Goal: Information Seeking & Learning: Learn about a topic

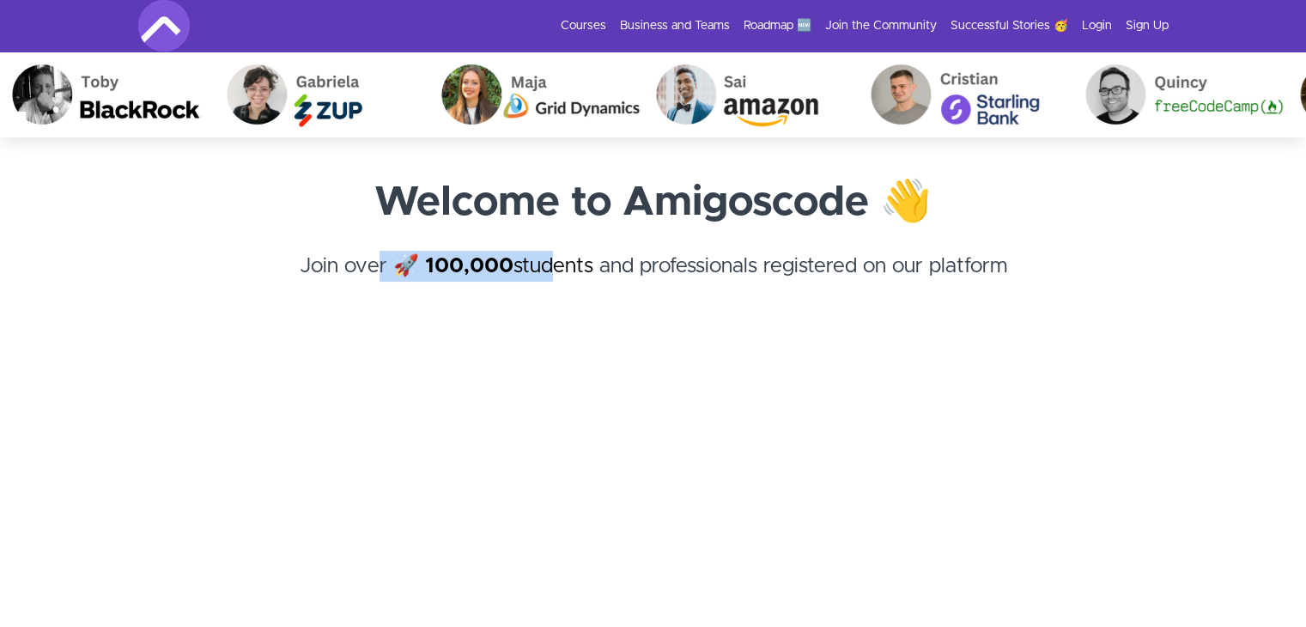
drag, startPoint x: 371, startPoint y: 262, endPoint x: 555, endPoint y: 255, distance: 183.9
click at [555, 255] on h4 "Join over 🚀 100,000 students and professionals registered on our platform ﻿" at bounding box center [653, 282] width 1031 height 62
drag, startPoint x: 656, startPoint y: 262, endPoint x: 626, endPoint y: 255, distance: 30.8
click at [656, 262] on h4 "Join over 🚀 100,000 students and professionals registered on our platform ﻿" at bounding box center [653, 282] width 1031 height 62
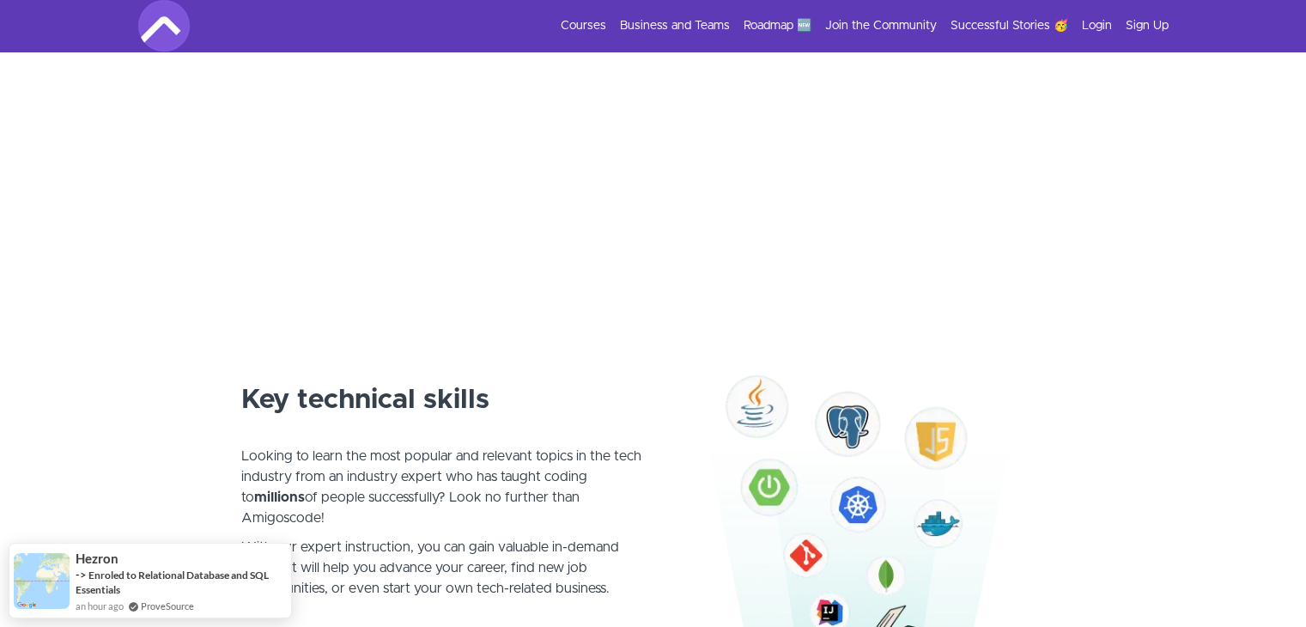
scroll to position [859, 0]
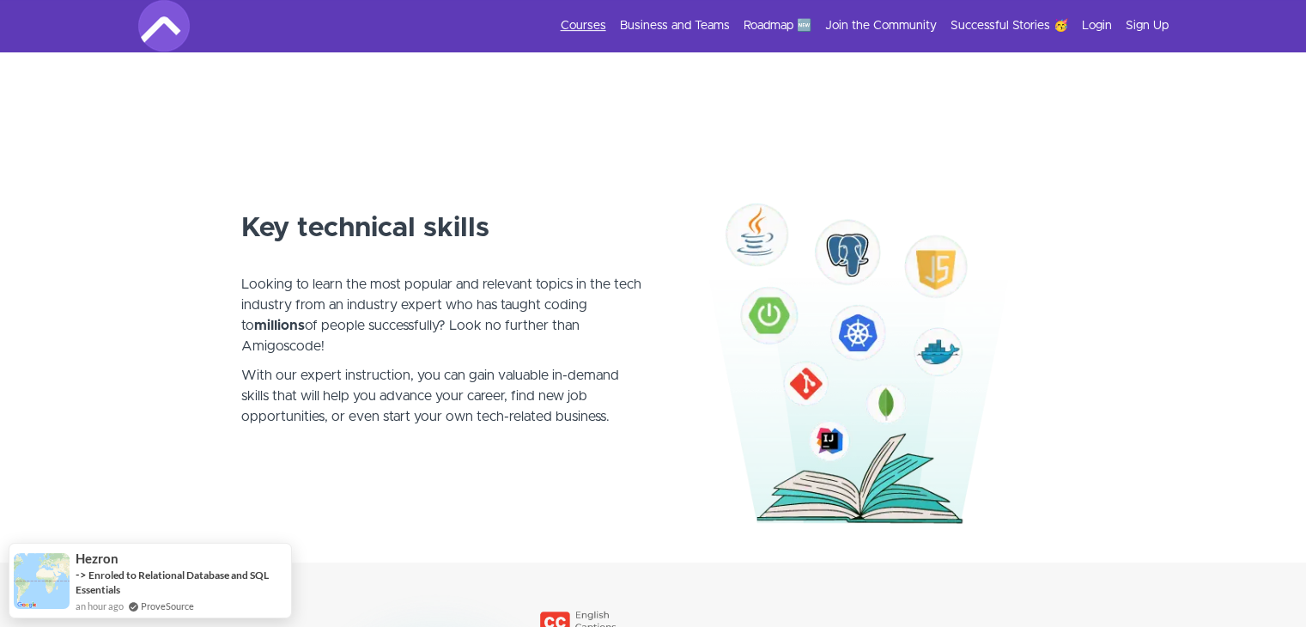
click at [586, 21] on link "Courses" at bounding box center [584, 25] width 46 height 17
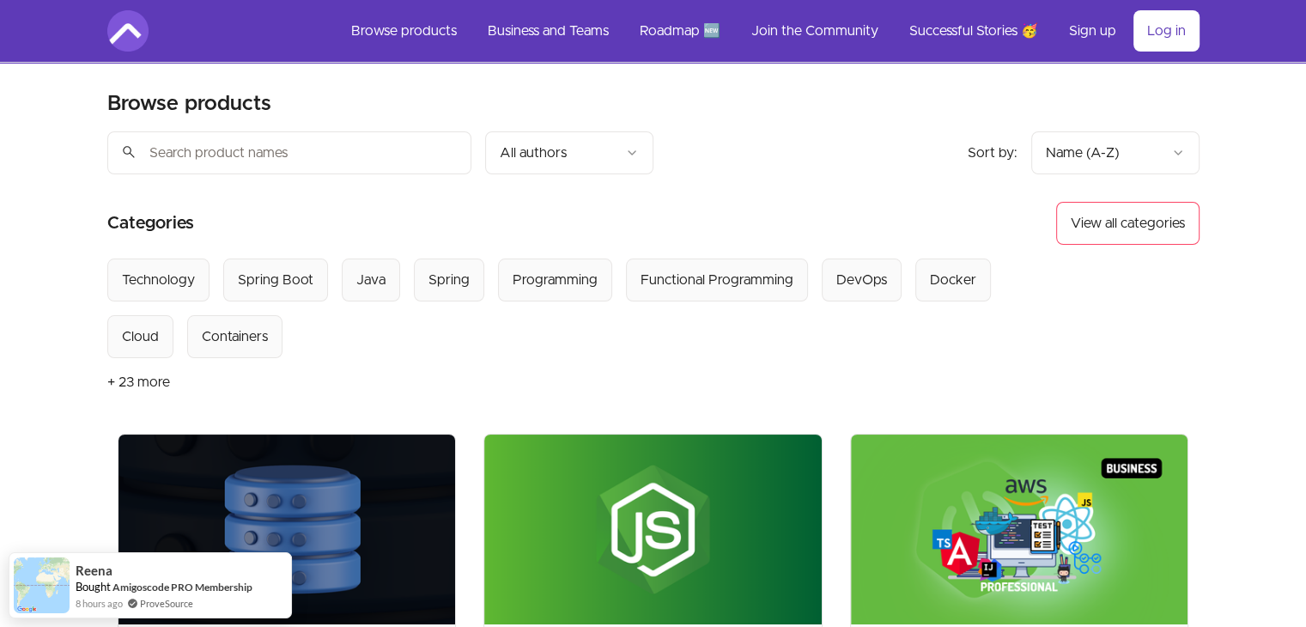
click at [326, 281] on div "Select from all categories: Technology Spring Boot Java Spring Programming Func…" at bounding box center [583, 309] width 952 height 100
click at [290, 279] on div "Spring Boot" at bounding box center [276, 280] width 76 height 21
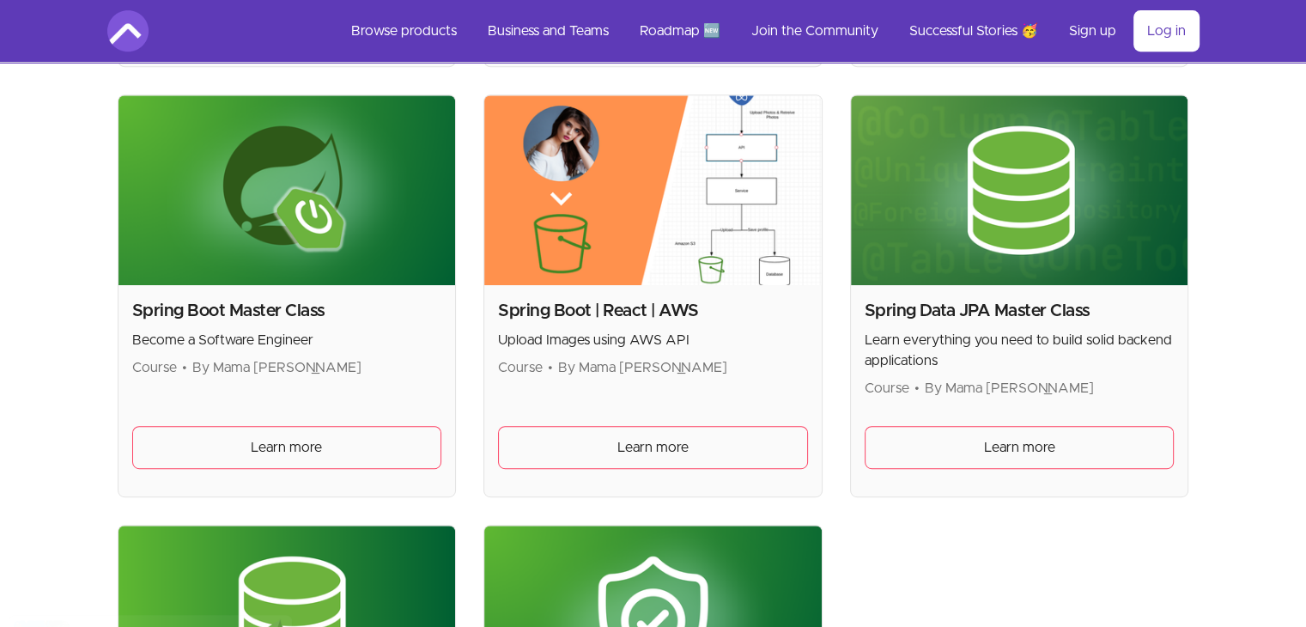
scroll to position [773, 0]
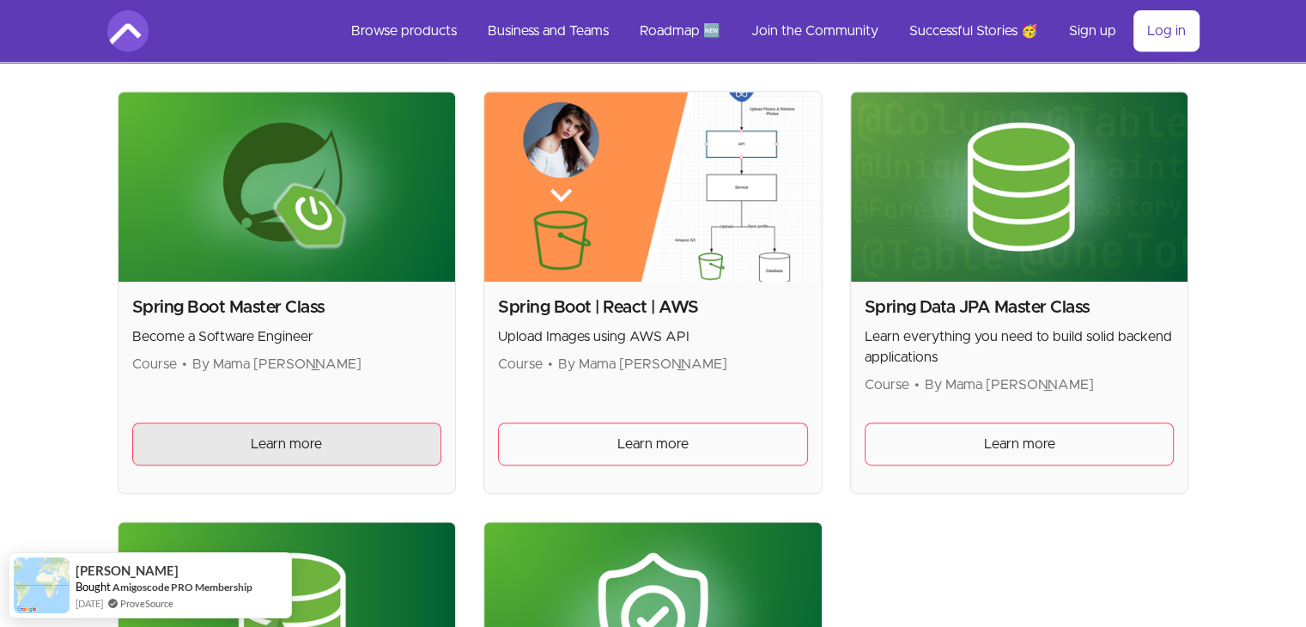
click at [325, 453] on link "Learn more" at bounding box center [287, 444] width 310 height 43
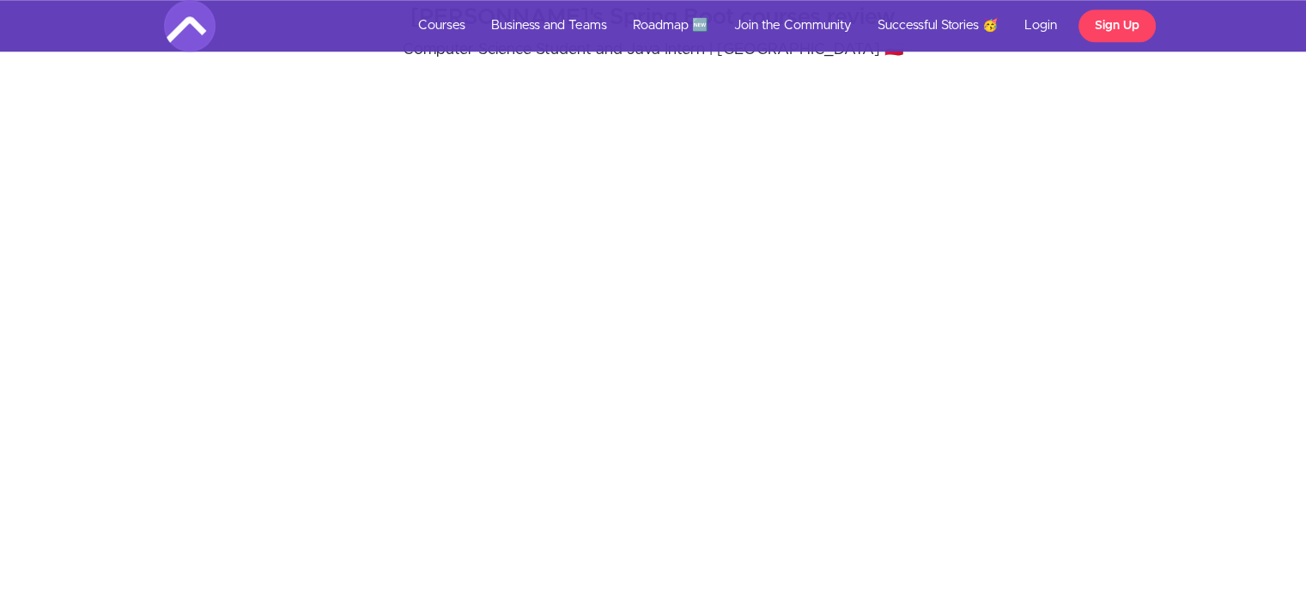
scroll to position [1673, 0]
